Goal: Entertainment & Leisure: Browse casually

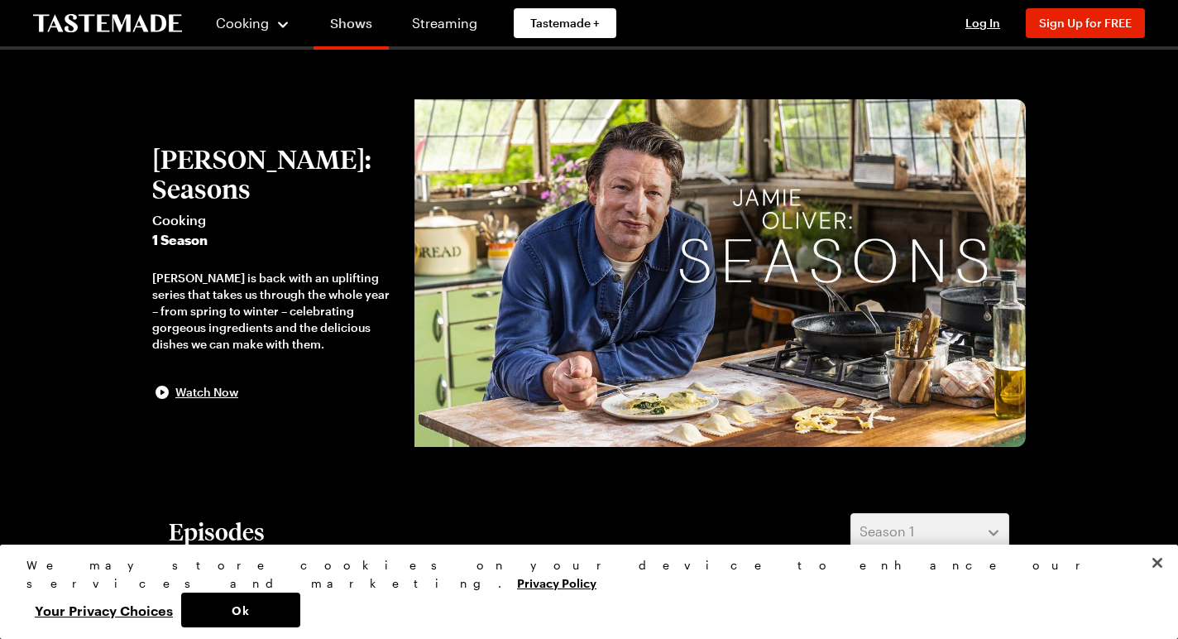
click at [348, 22] on link "Shows" at bounding box center [351, 26] width 75 height 46
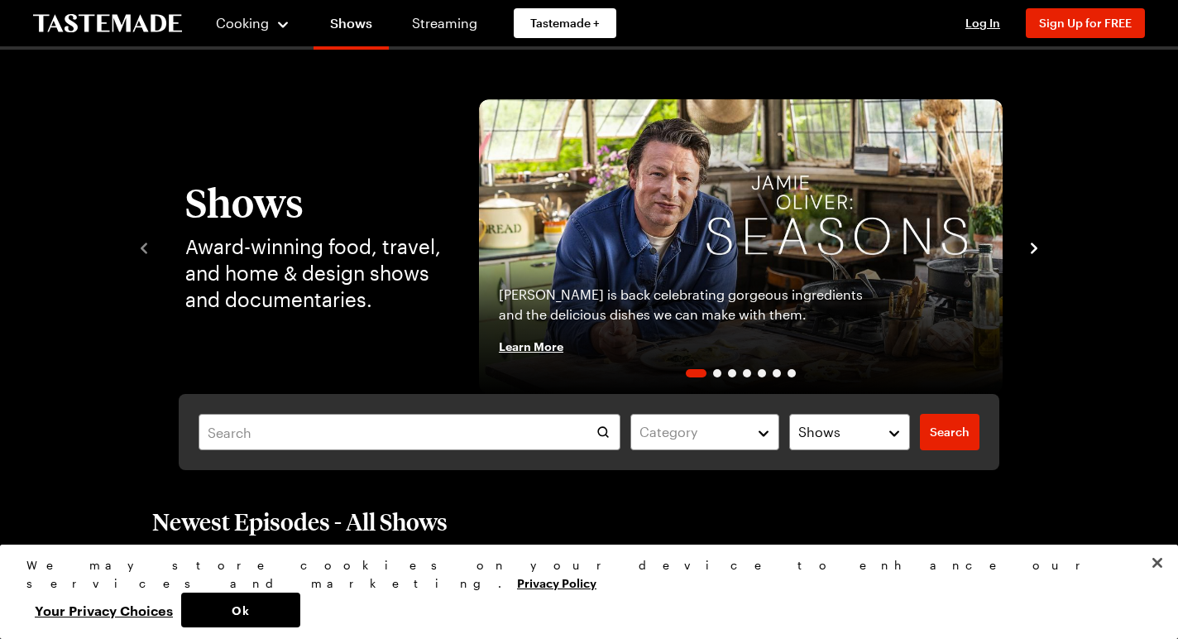
click at [129, 26] on icon "To Tastemade Home Page" at bounding box center [107, 23] width 149 height 18
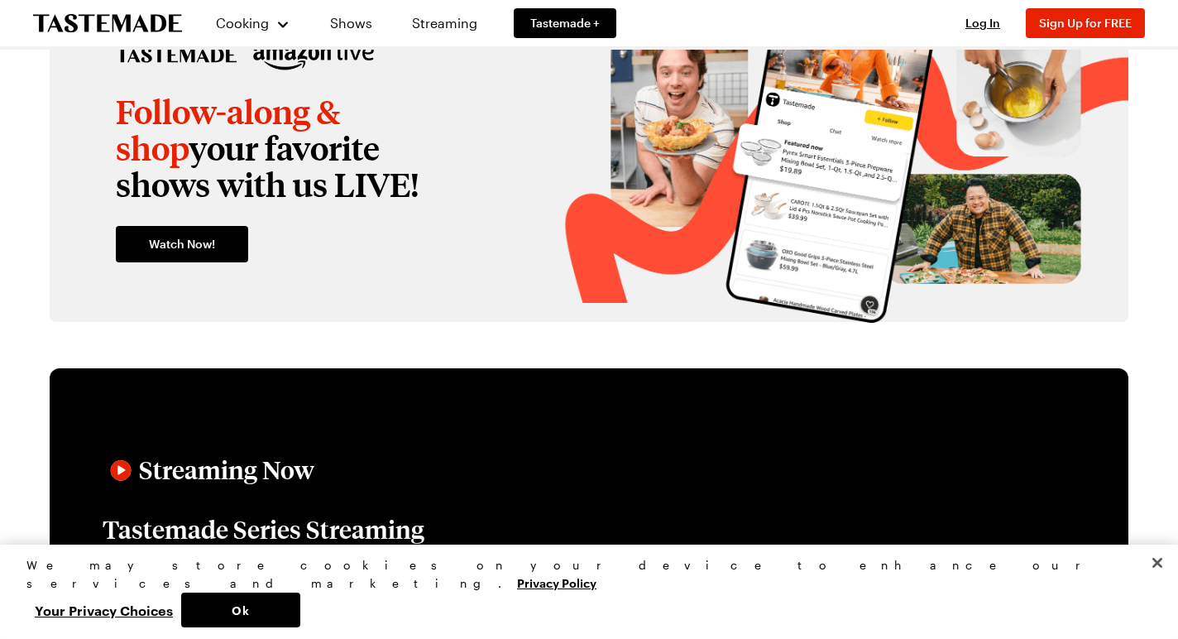
scroll to position [2422, 0]
